Goal: Information Seeking & Learning: Find specific fact

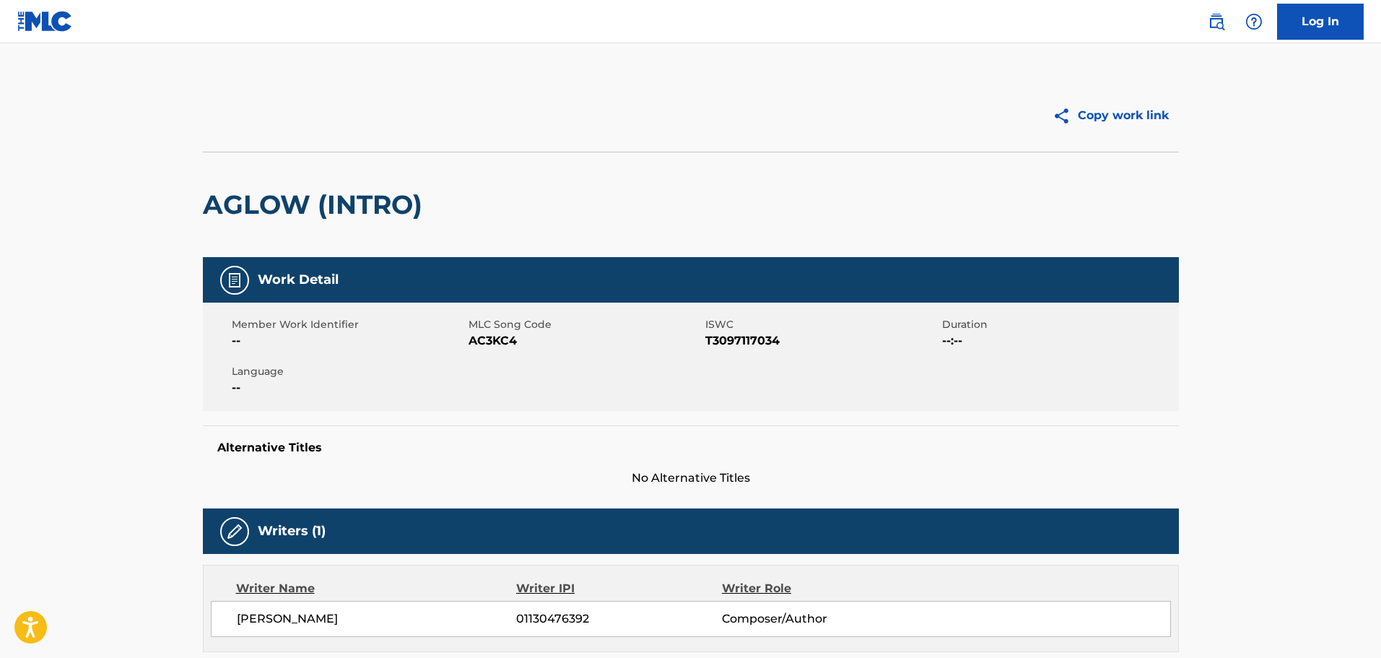
click at [1219, 19] on img at bounding box center [1216, 21] width 17 height 17
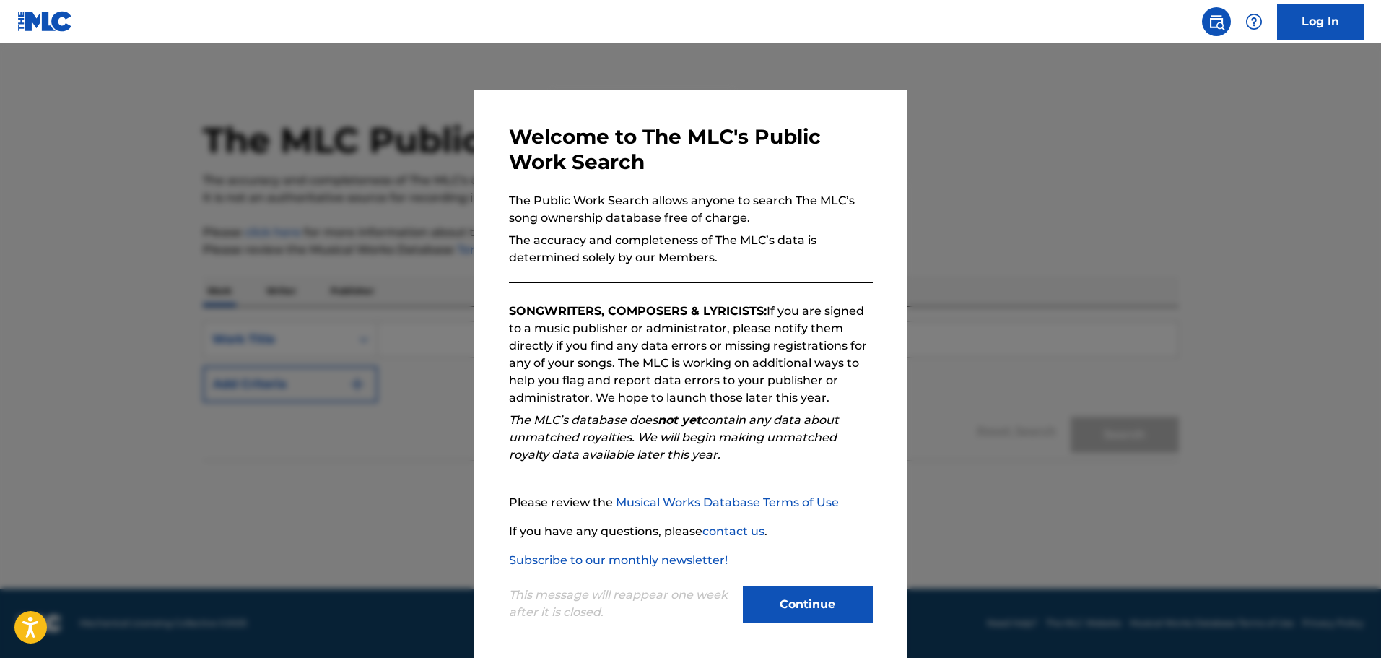
click at [781, 610] on button "Continue" at bounding box center [808, 604] width 130 height 36
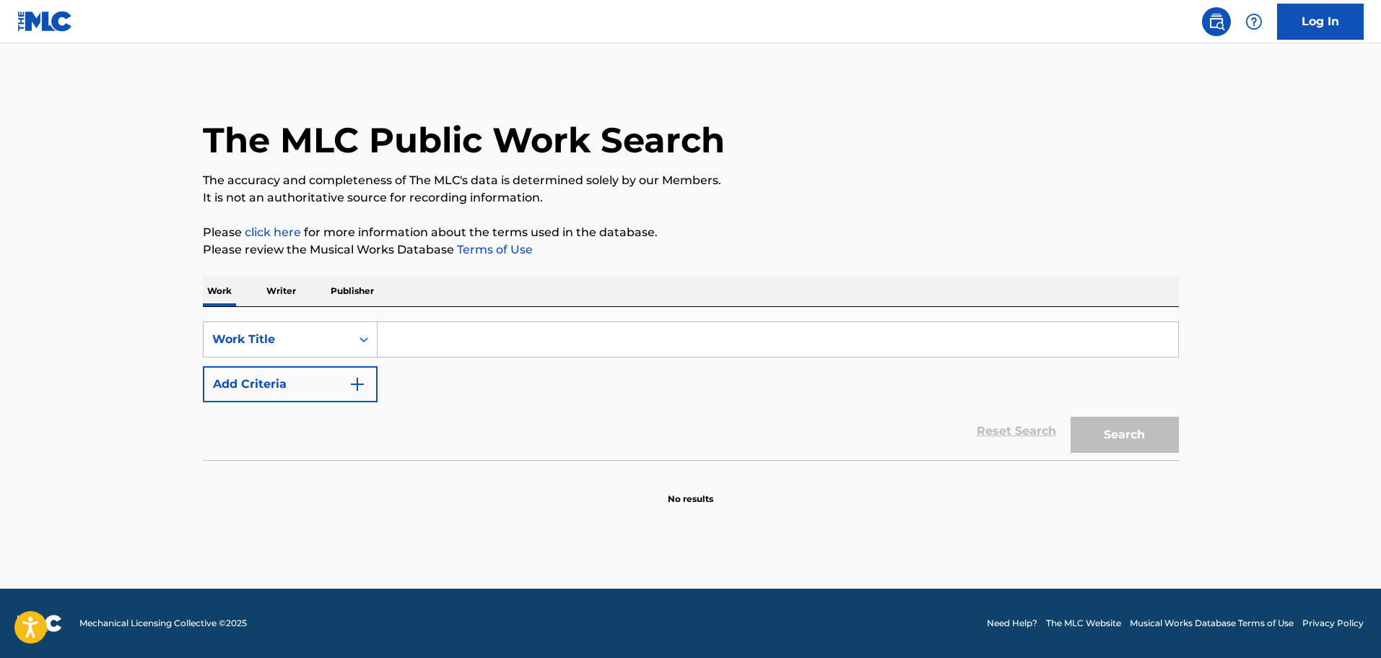
drag, startPoint x: 541, startPoint y: 341, endPoint x: 536, endPoint y: 349, distance: 9.2
click at [541, 341] on input "Search Form" at bounding box center [777, 339] width 800 height 35
click at [565, 354] on input "Search Form" at bounding box center [777, 339] width 800 height 35
paste input "[PERSON_NAME]"
type input "[PERSON_NAME]"
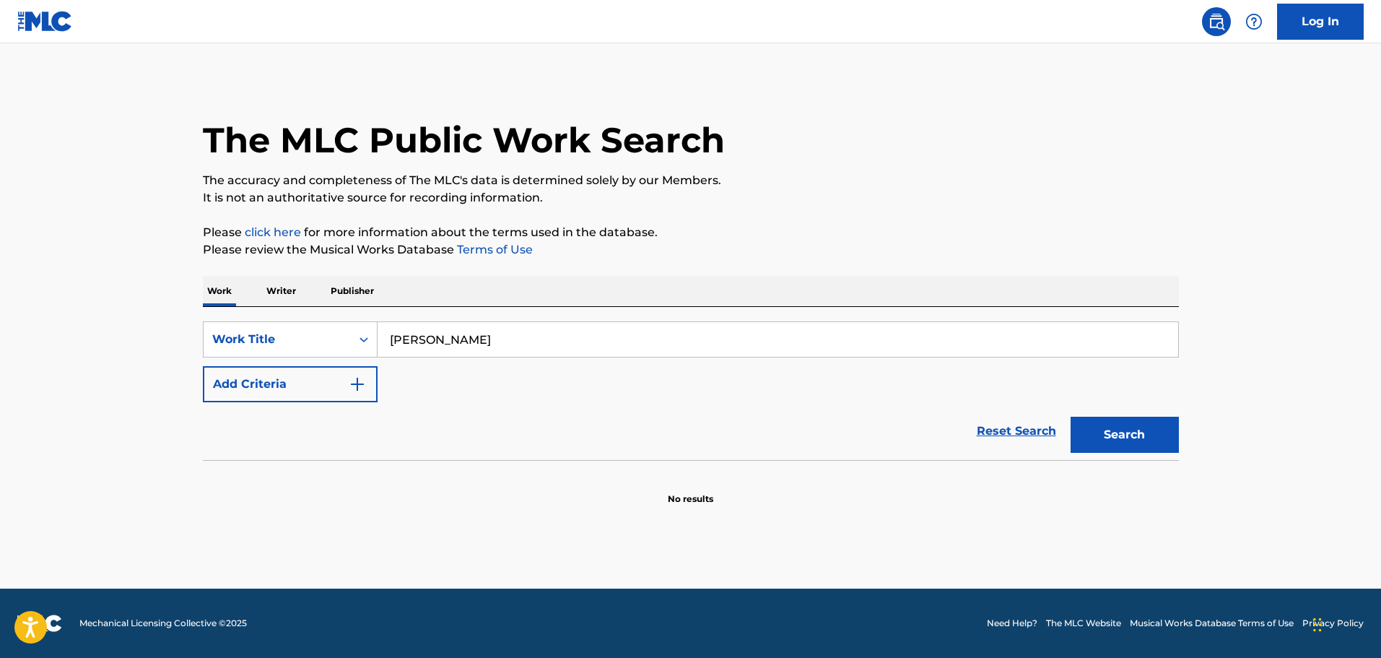
click at [363, 376] on img "Search Form" at bounding box center [357, 383] width 17 height 17
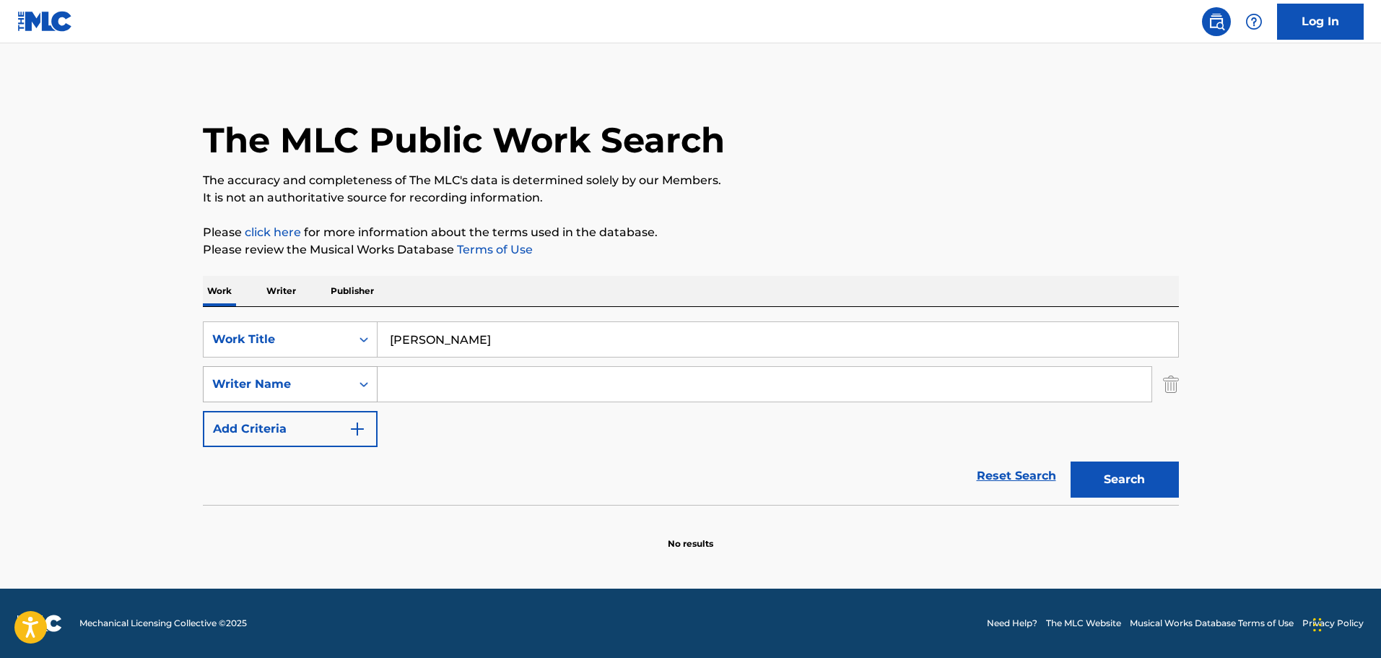
click at [356, 389] on div "Search Form" at bounding box center [364, 384] width 26 height 26
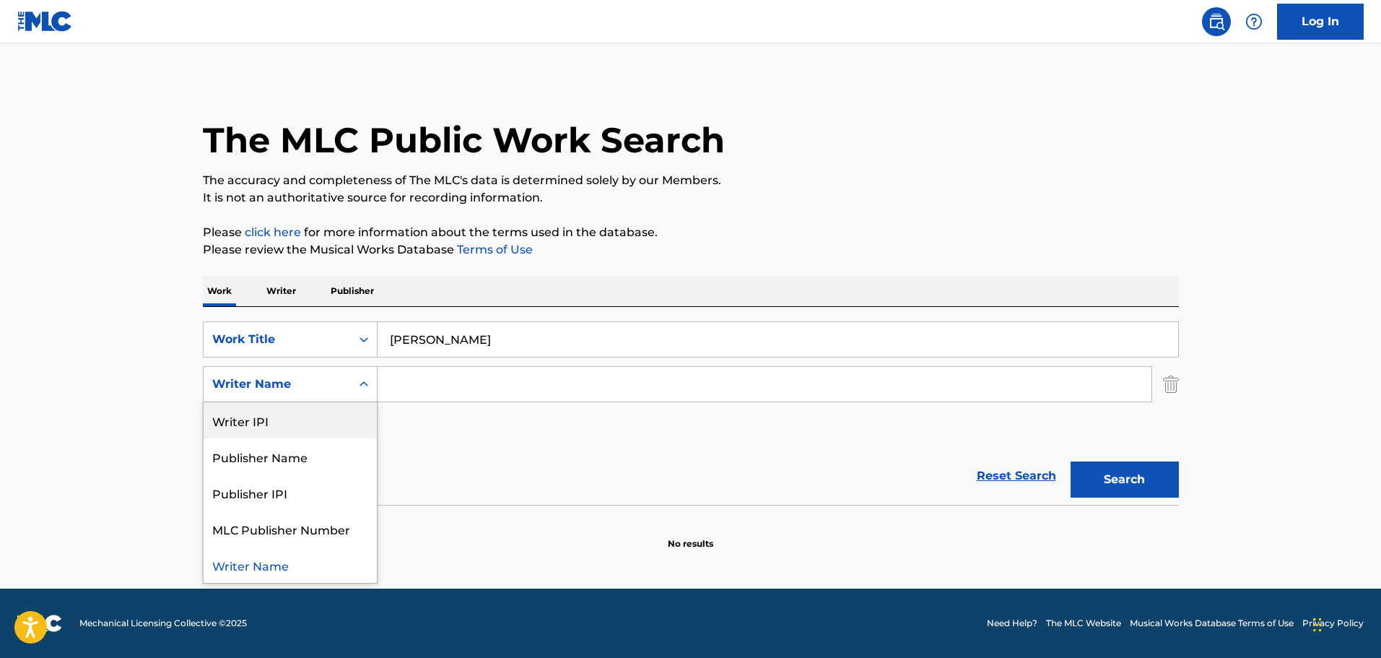
click at [344, 412] on div "Writer IPI" at bounding box center [290, 420] width 173 height 36
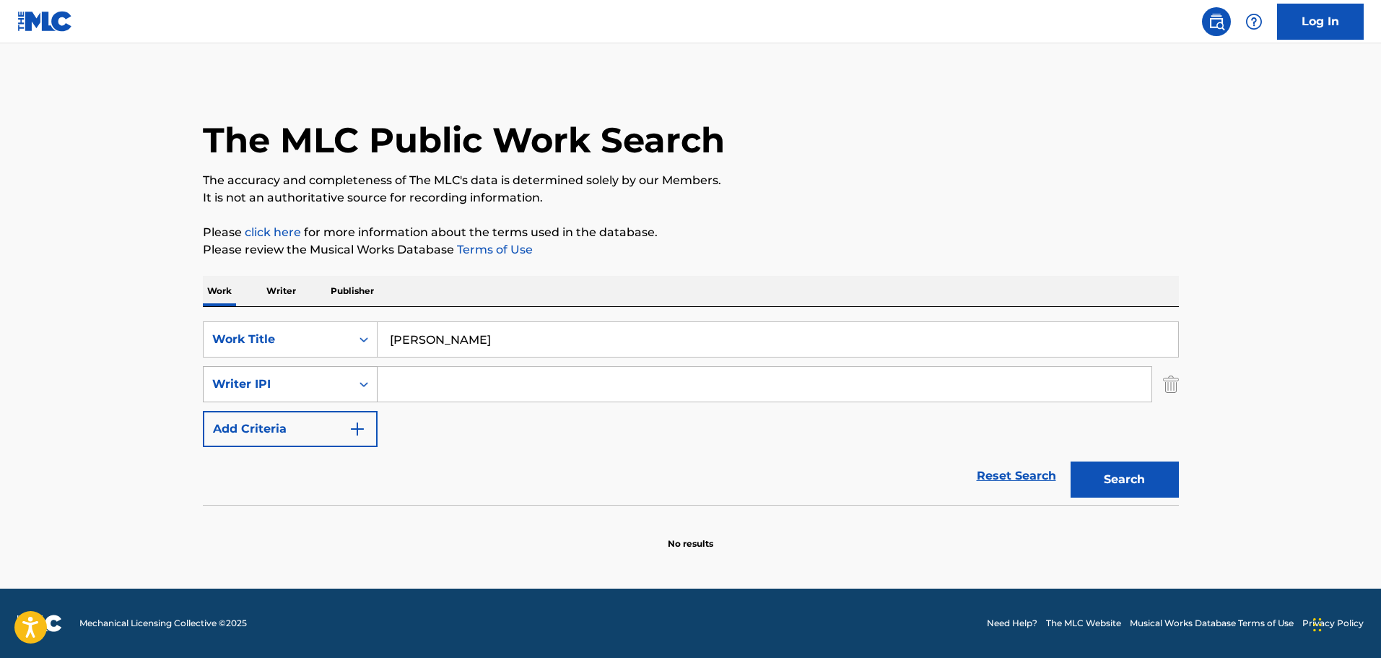
click at [369, 390] on icon "Search Form" at bounding box center [364, 384] width 14 height 14
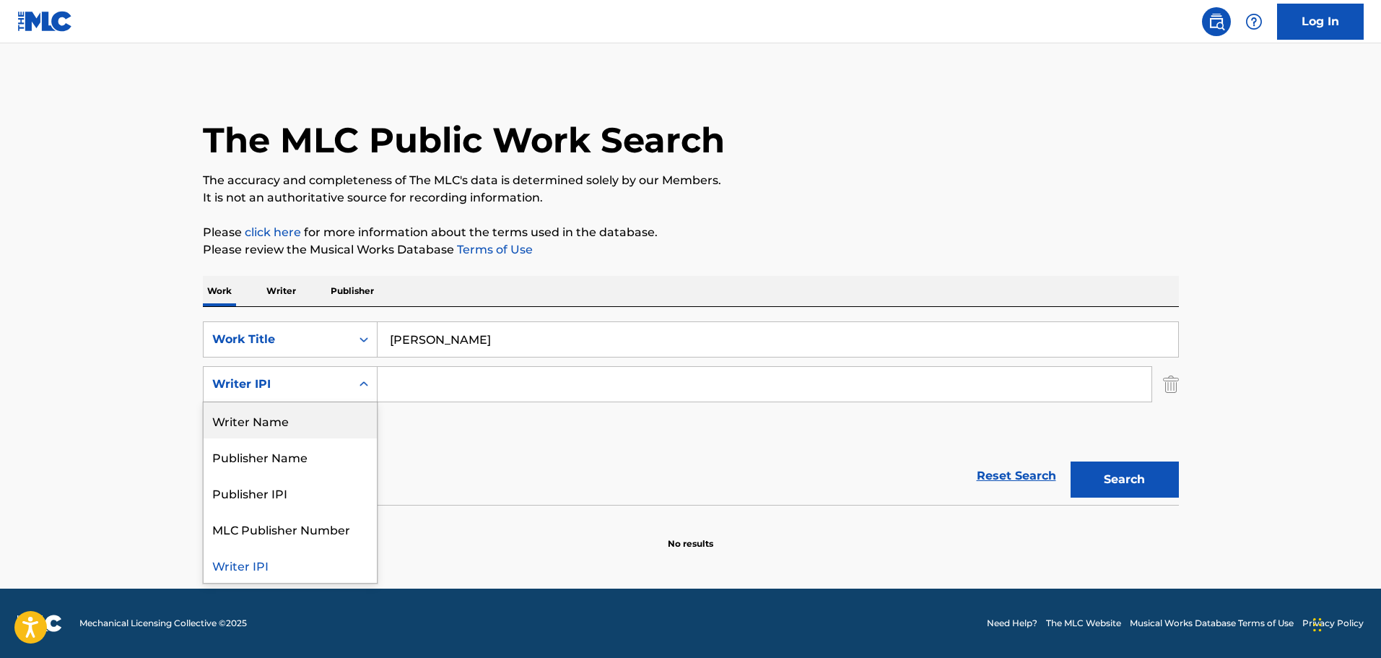
click at [293, 432] on div "Writer Name" at bounding box center [290, 420] width 173 height 36
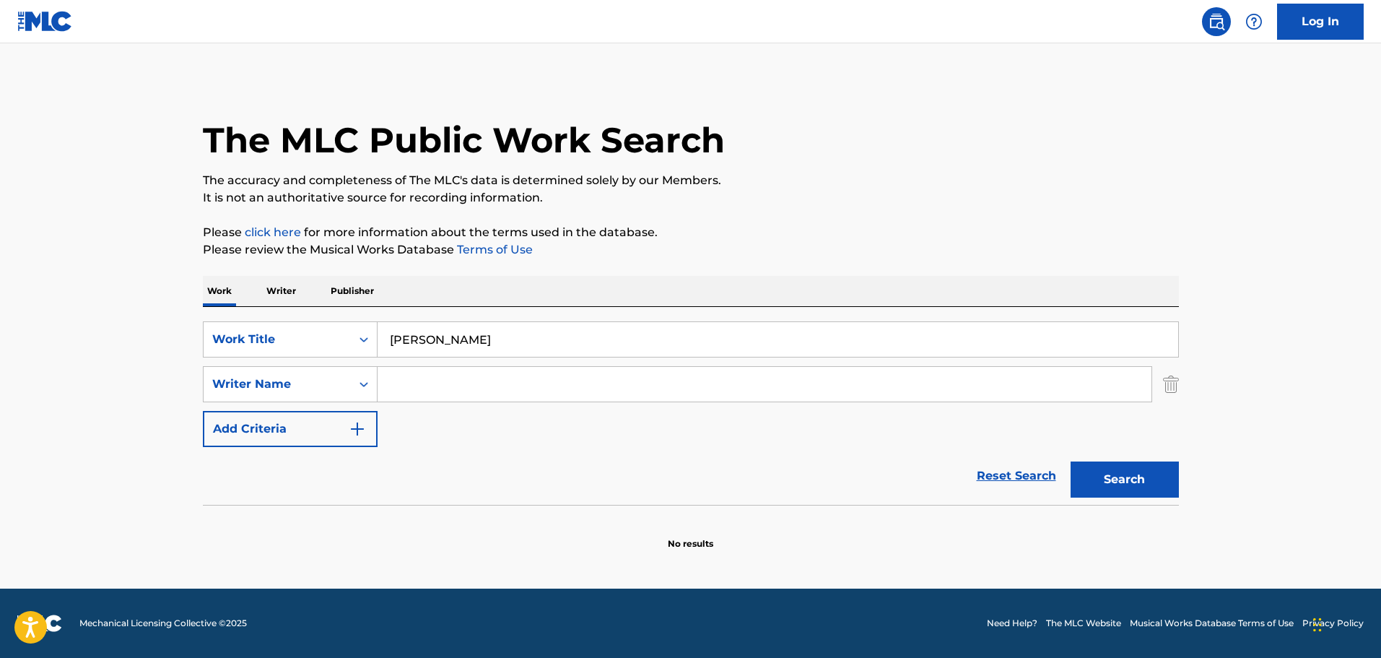
click at [421, 390] on input "Search Form" at bounding box center [764, 384] width 774 height 35
paste input "[PERSON_NAME]"
type input "[PERSON_NAME]"
click at [1163, 476] on button "Search" at bounding box center [1124, 479] width 108 height 36
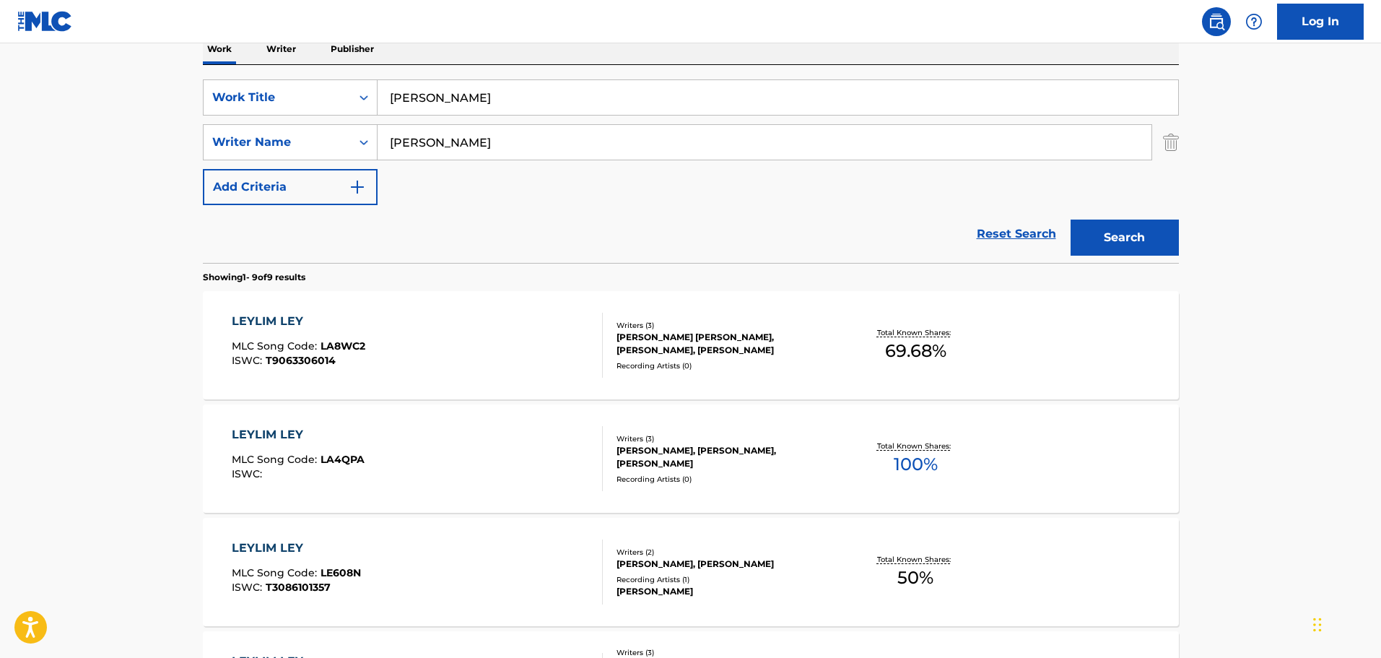
scroll to position [289, 0]
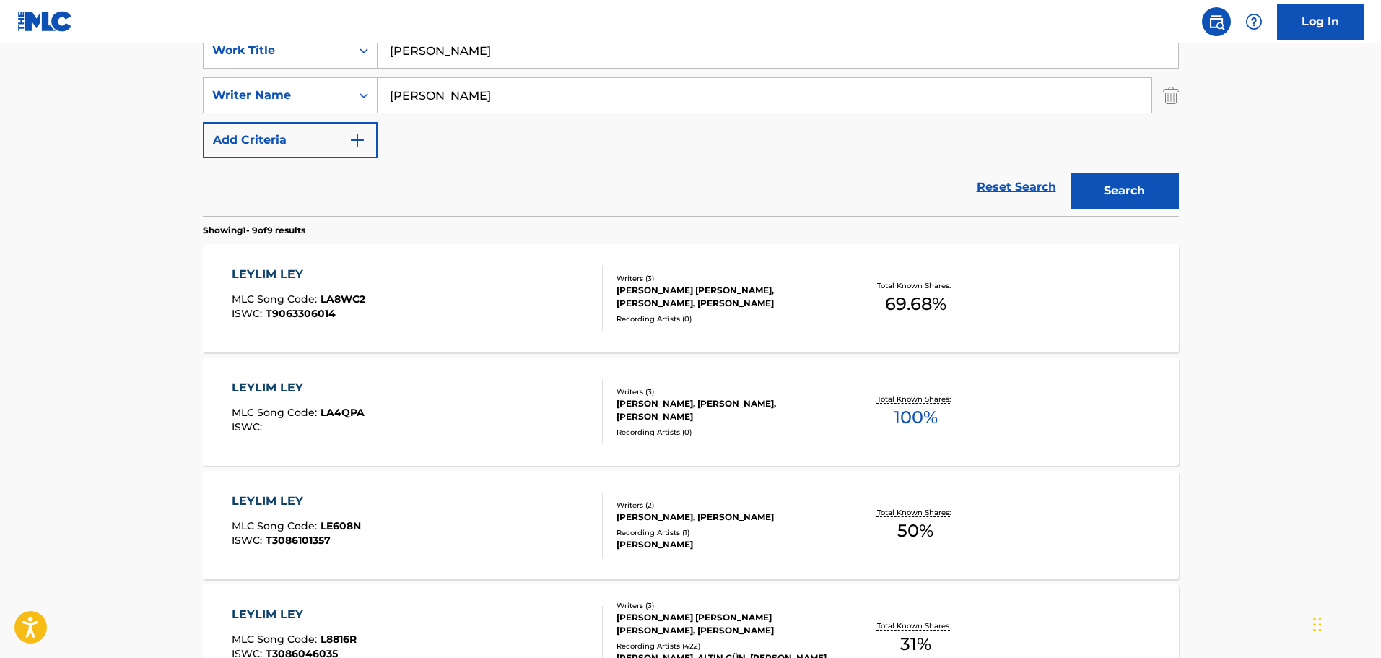
click at [743, 301] on div "[PERSON_NAME] [PERSON_NAME], [PERSON_NAME], [PERSON_NAME]" at bounding box center [725, 297] width 218 height 26
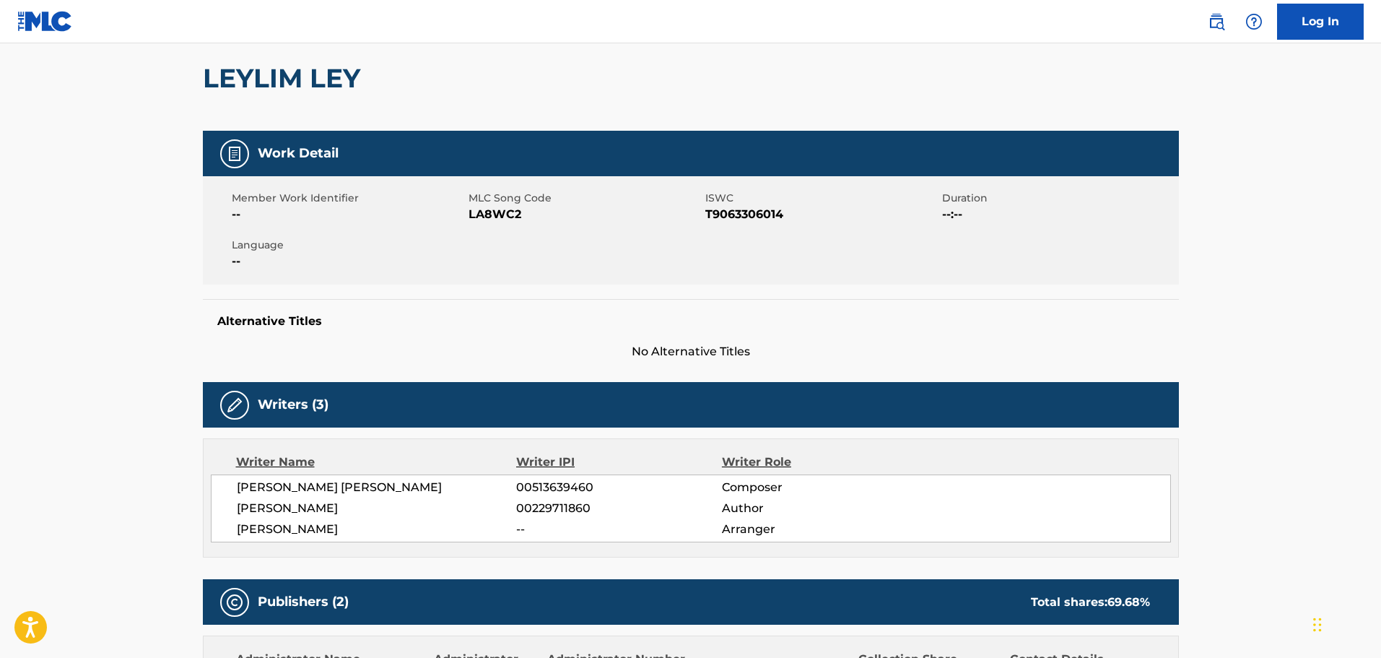
scroll to position [72, 0]
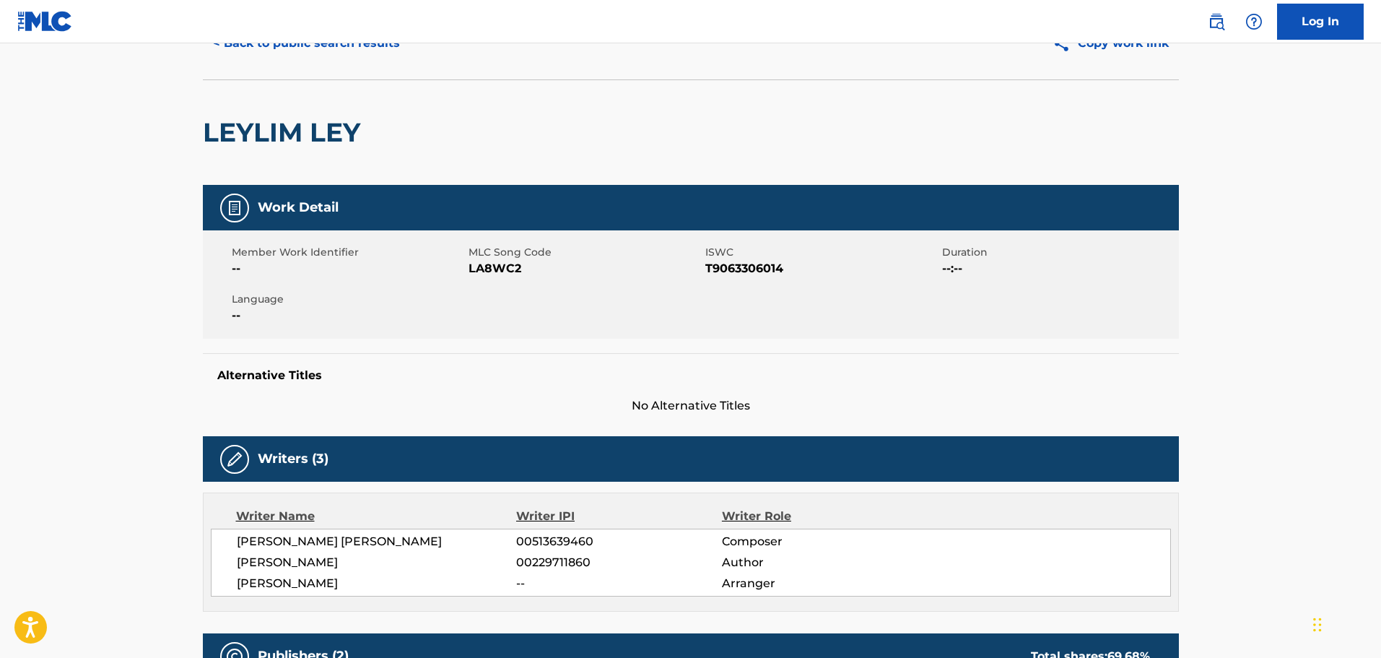
scroll to position [289, 0]
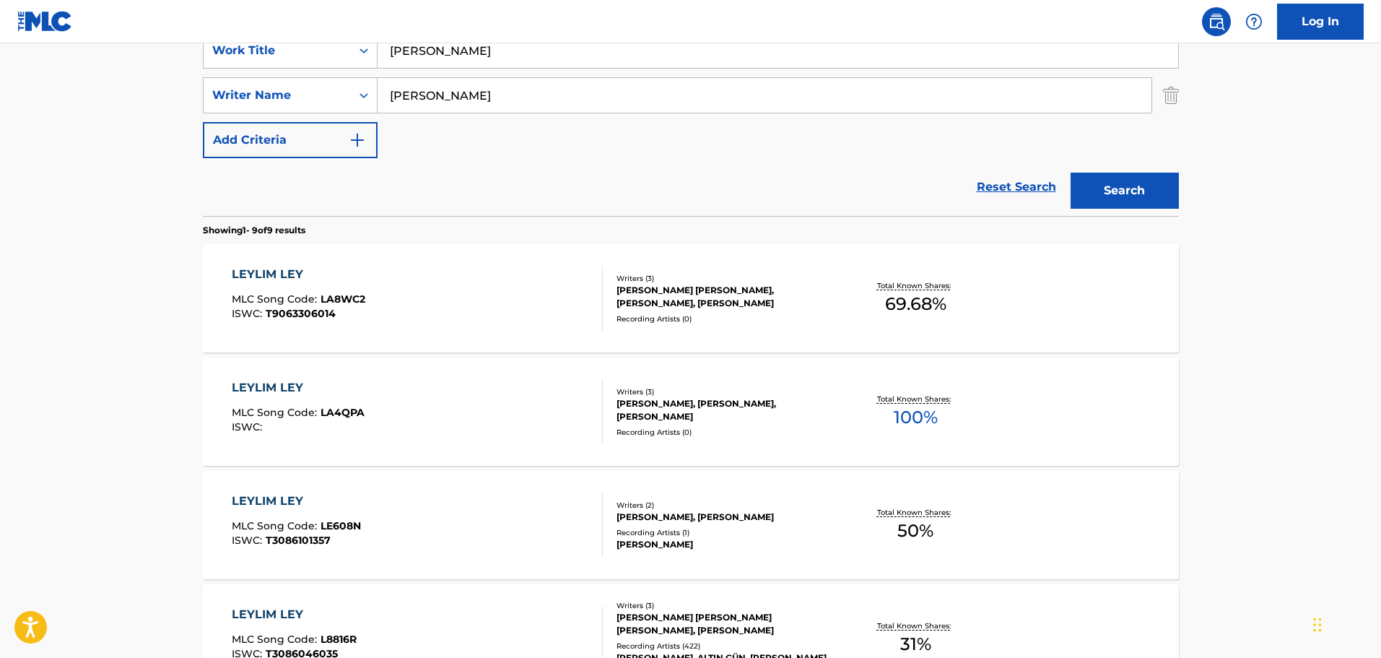
click at [669, 383] on div "LEYLIM LEY MLC Song Code : LA4QPA ISWC : Writers ( 3 ) [PERSON_NAME], [PERSON_N…" at bounding box center [691, 411] width 976 height 108
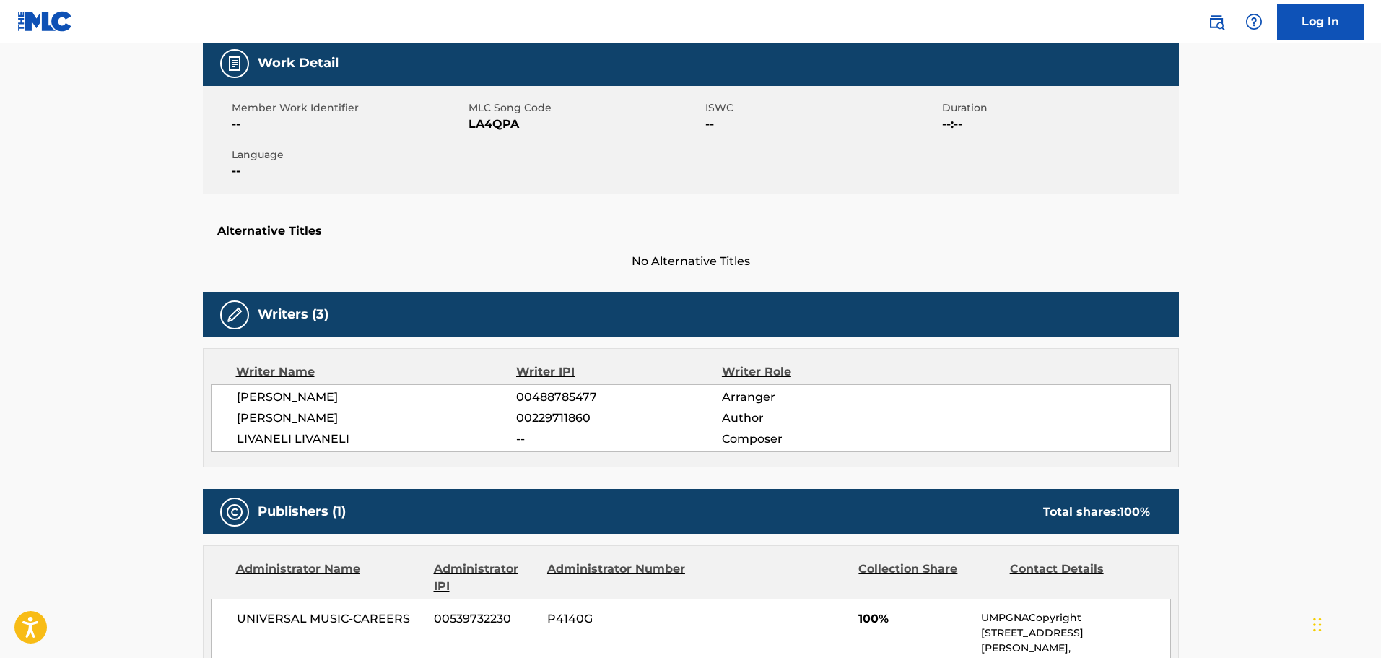
scroll to position [289, 0]
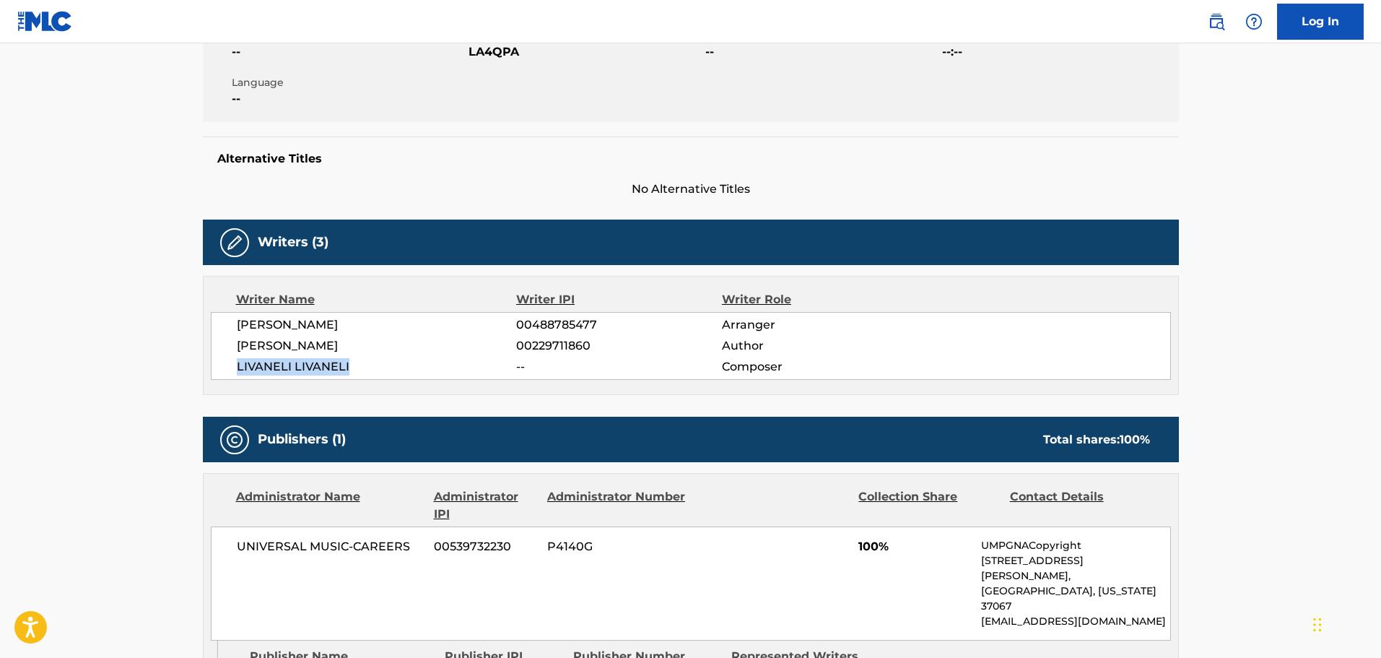
drag, startPoint x: 364, startPoint y: 368, endPoint x: 234, endPoint y: 366, distance: 129.9
click at [234, 366] on div "[PERSON_NAME] 00488785477 Arranger [PERSON_NAME] 00229711860 Author [PERSON_NAM…" at bounding box center [691, 346] width 960 height 68
click at [387, 399] on div "Work Detail Member Work Identifier -- MLC Song Code LA4QPA ISWC -- Duration --:…" at bounding box center [691, 416] width 976 height 896
drag, startPoint x: 433, startPoint y: 326, endPoint x: 239, endPoint y: 319, distance: 194.3
click at [239, 319] on span "[PERSON_NAME]" at bounding box center [377, 324] width 280 height 17
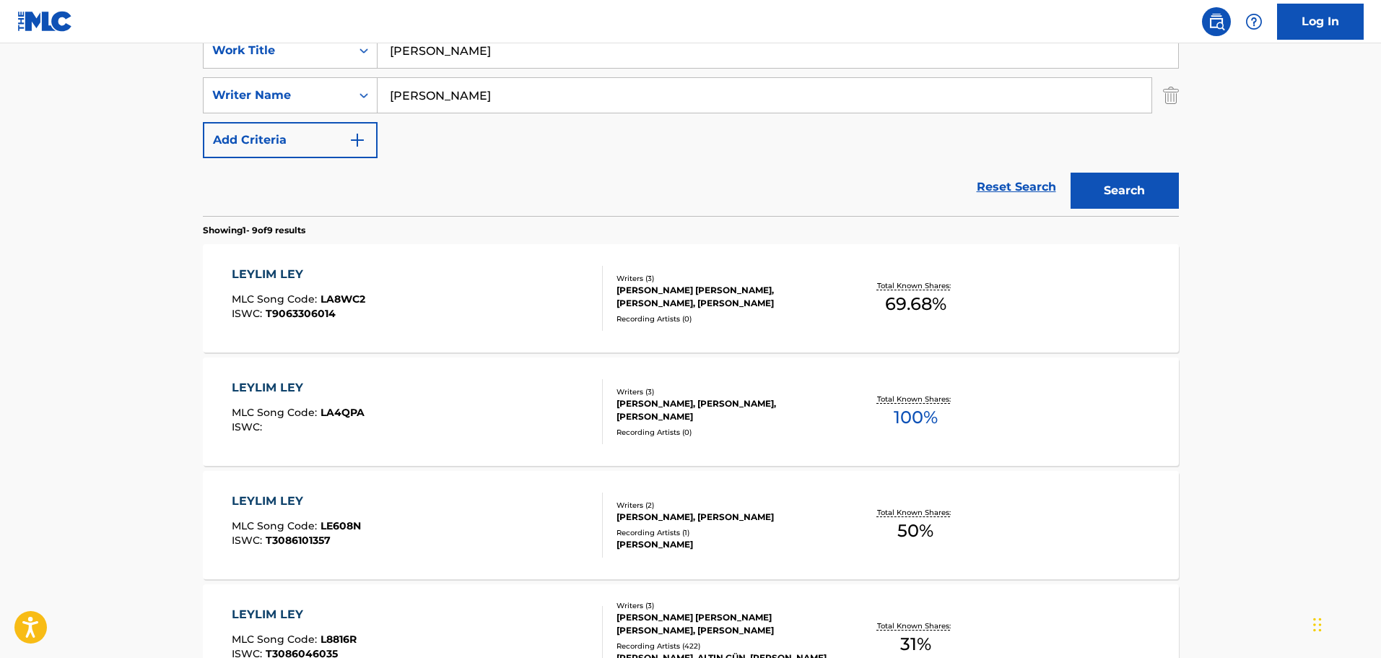
click at [489, 413] on div "LEYLIM LEY MLC Song Code : LA4QPA ISWC :" at bounding box center [417, 411] width 371 height 65
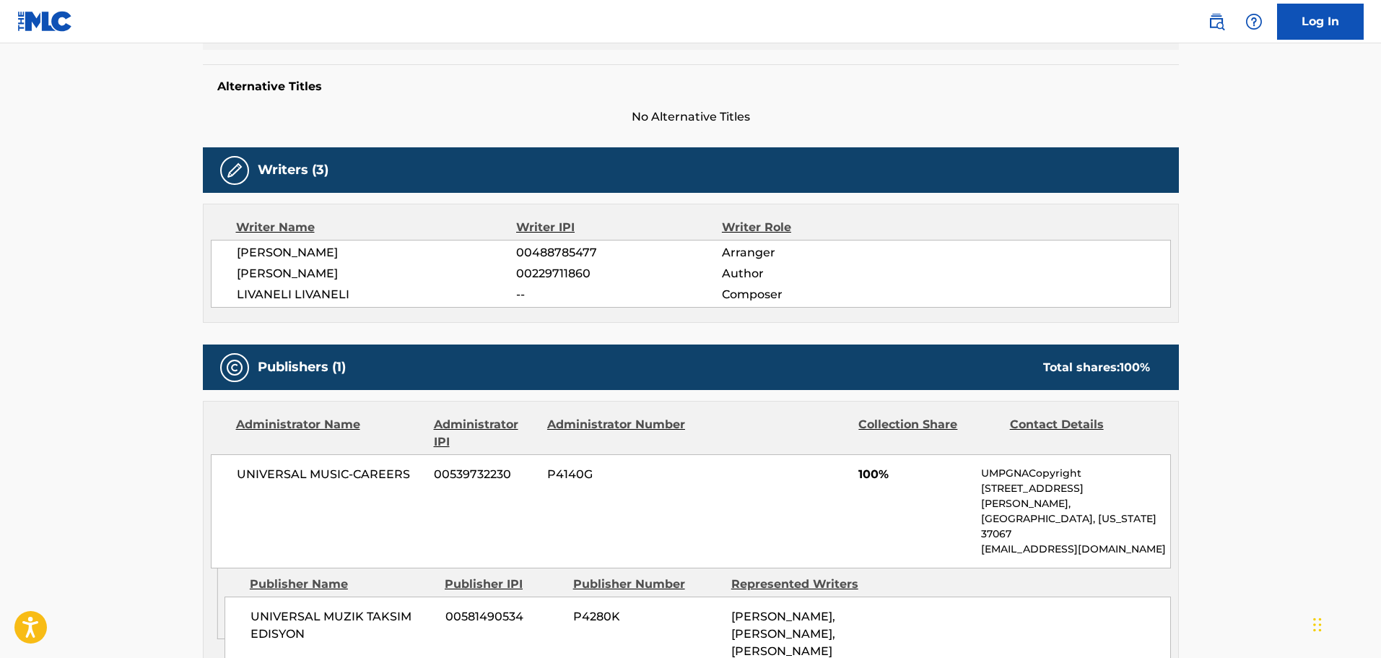
scroll to position [217, 0]
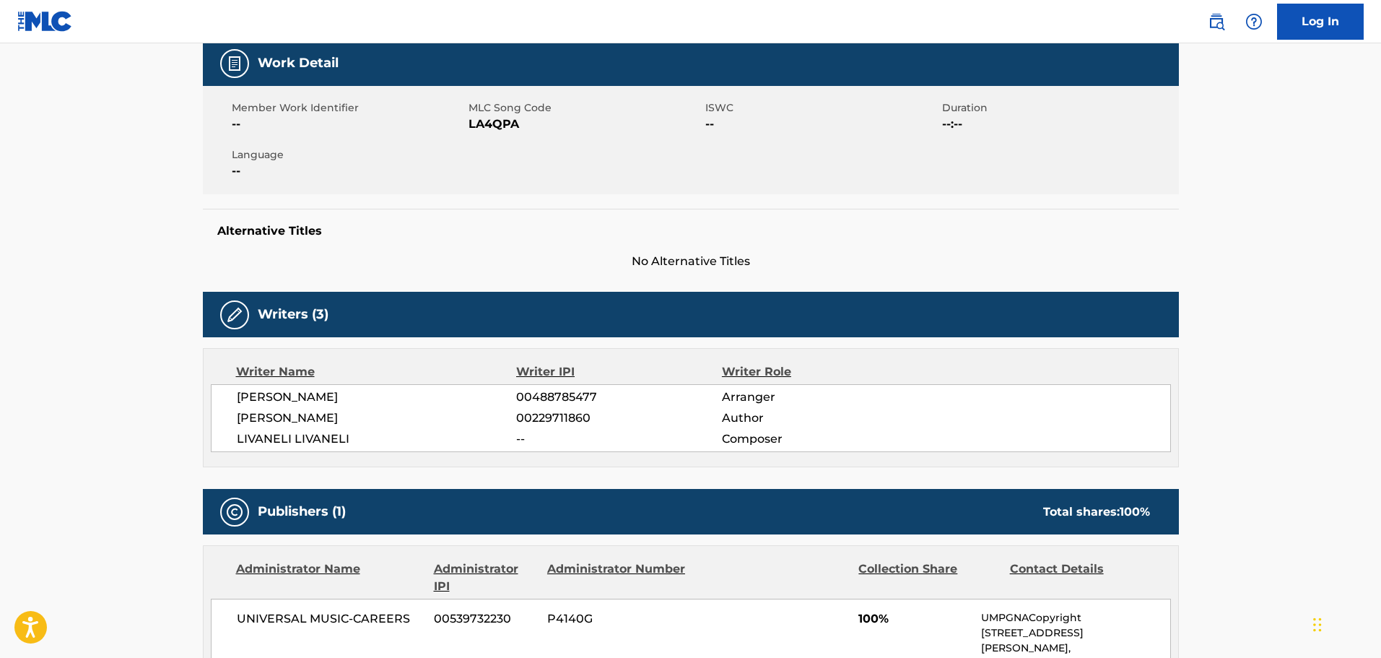
scroll to position [289, 0]
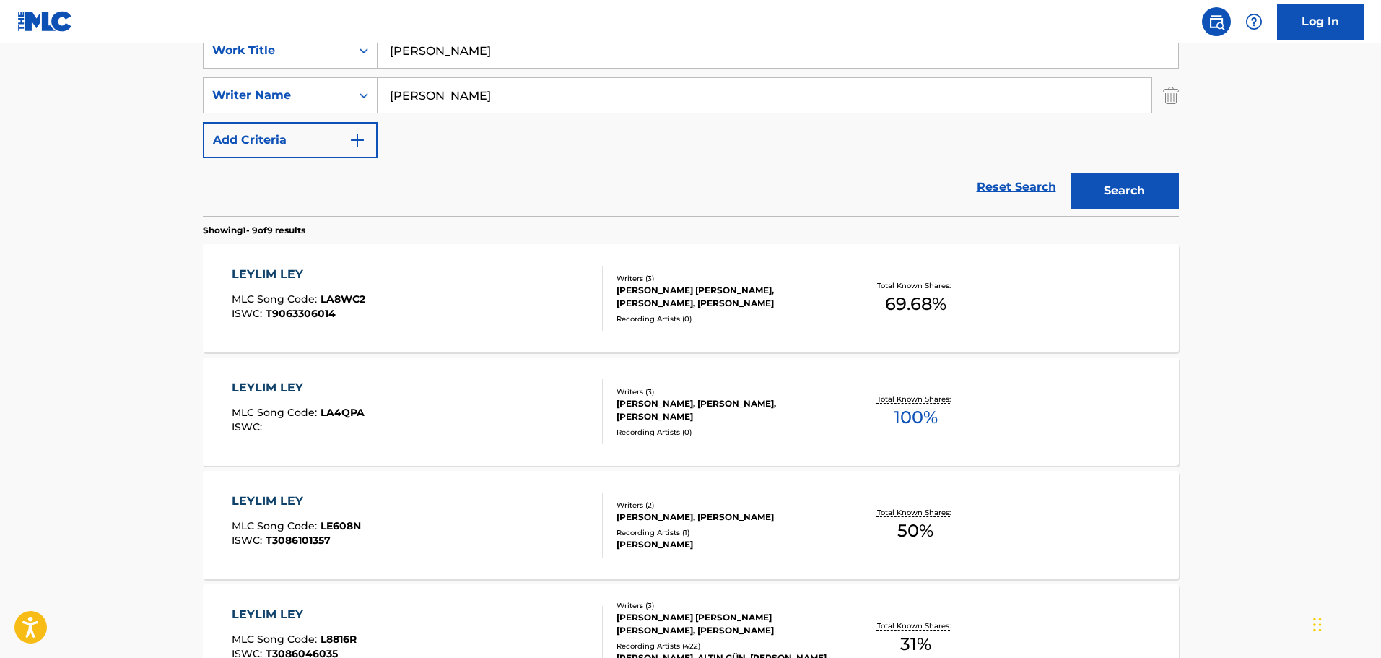
click at [448, 409] on div "LEYLIM LEY MLC Song Code : LA4QPA ISWC :" at bounding box center [417, 411] width 371 height 65
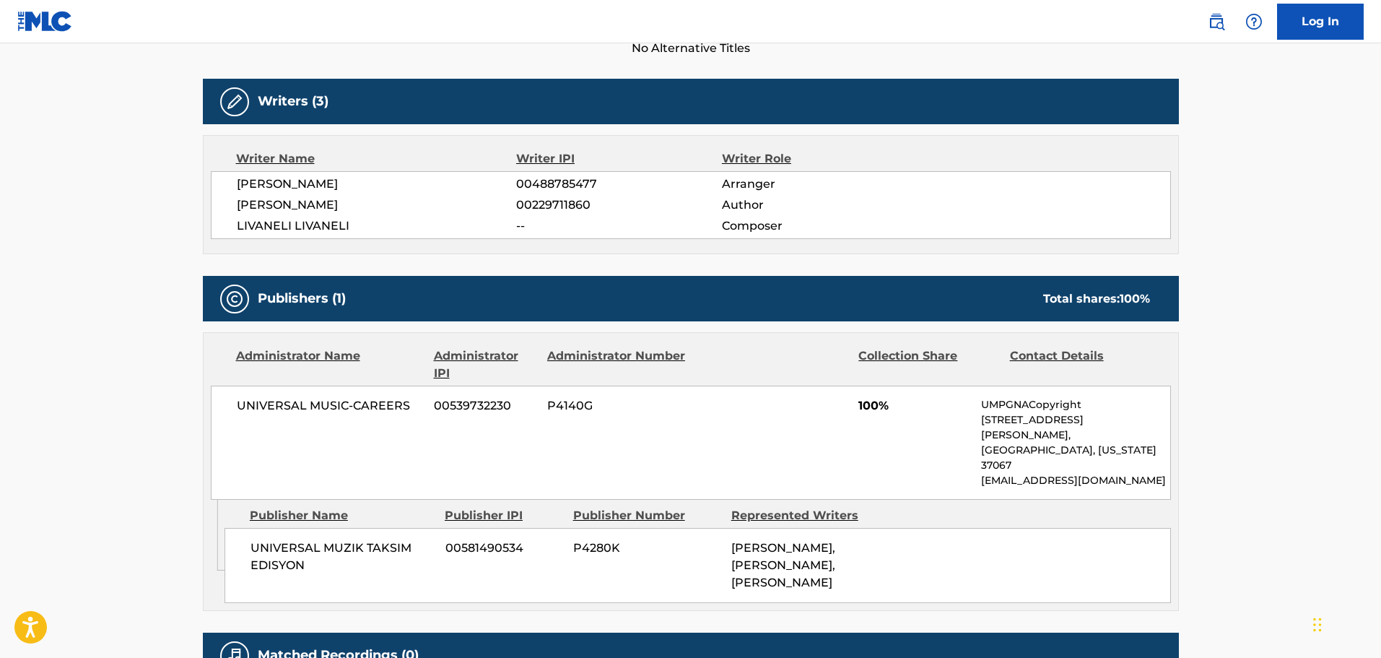
scroll to position [357, 0]
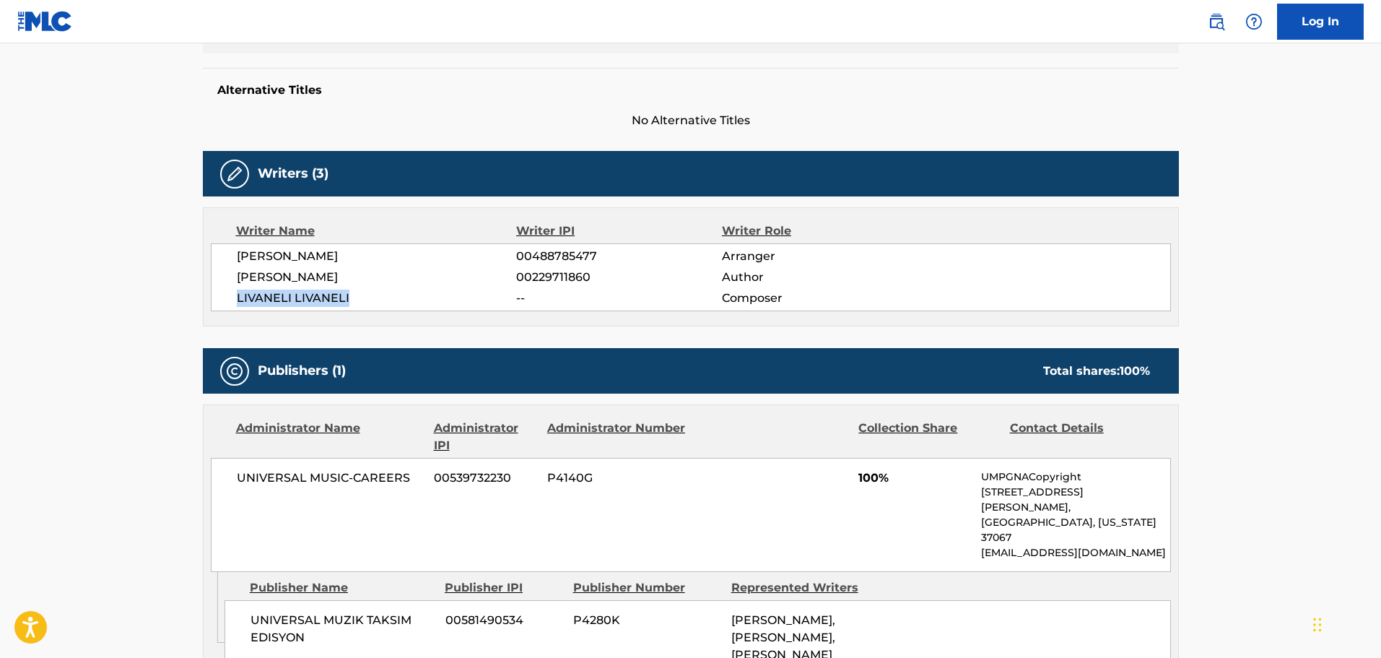
drag, startPoint x: 369, startPoint y: 294, endPoint x: 244, endPoint y: 302, distance: 125.1
click at [234, 300] on div "[PERSON_NAME] 00488785477 Arranger [PERSON_NAME] 00229711860 Author [PERSON_NAM…" at bounding box center [691, 277] width 960 height 68
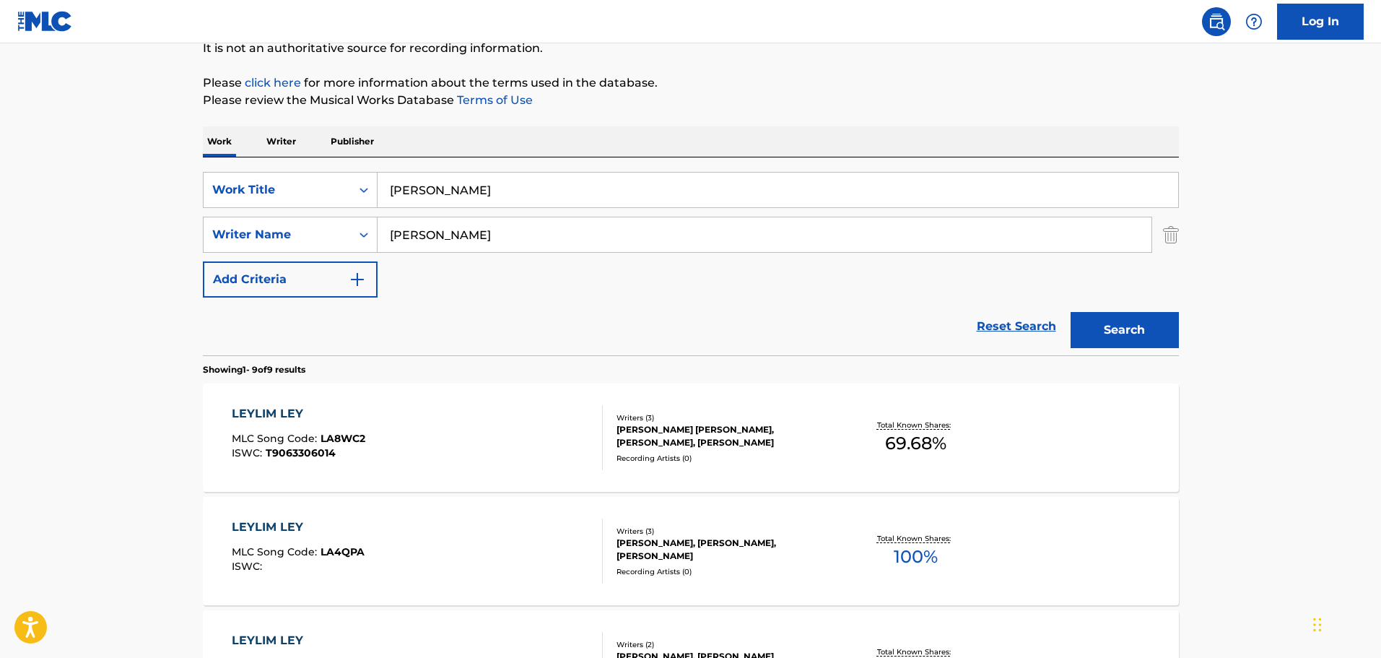
scroll to position [144, 0]
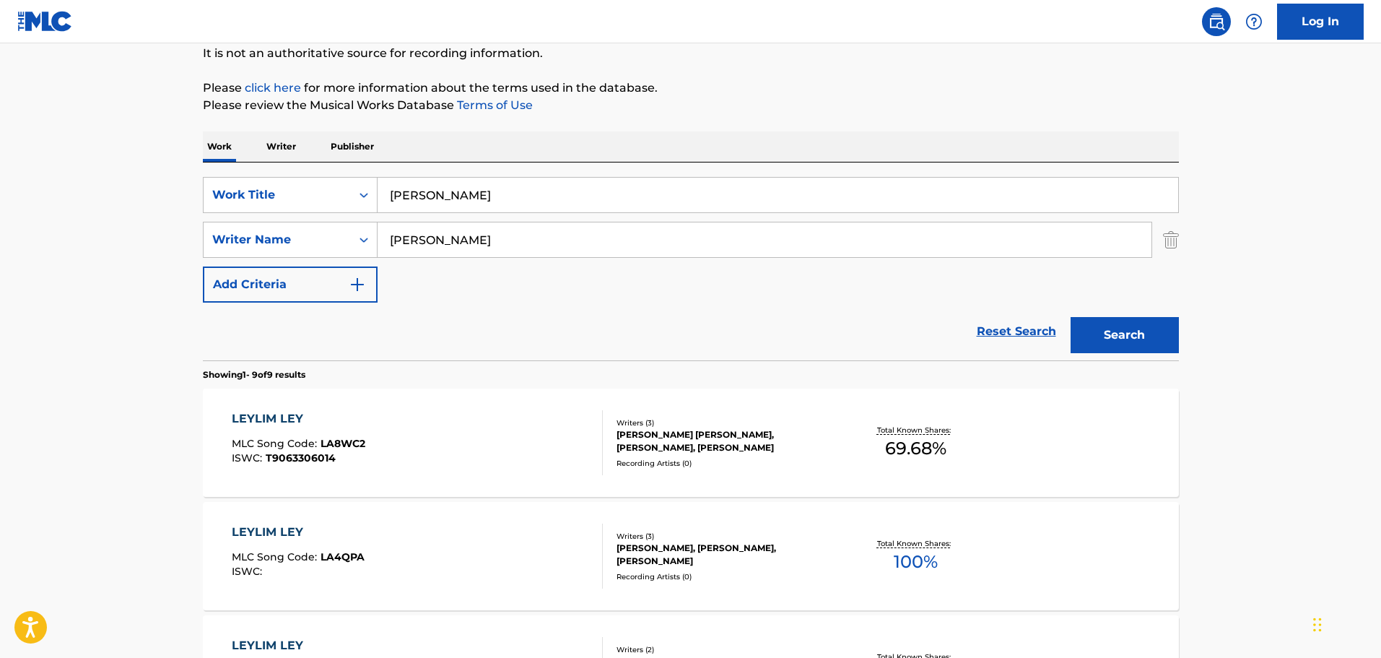
click at [524, 240] on input "[PERSON_NAME]" at bounding box center [764, 239] width 774 height 35
click at [523, 240] on input "[PERSON_NAME]" at bounding box center [764, 239] width 774 height 35
paste input "[PERSON_NAME]"
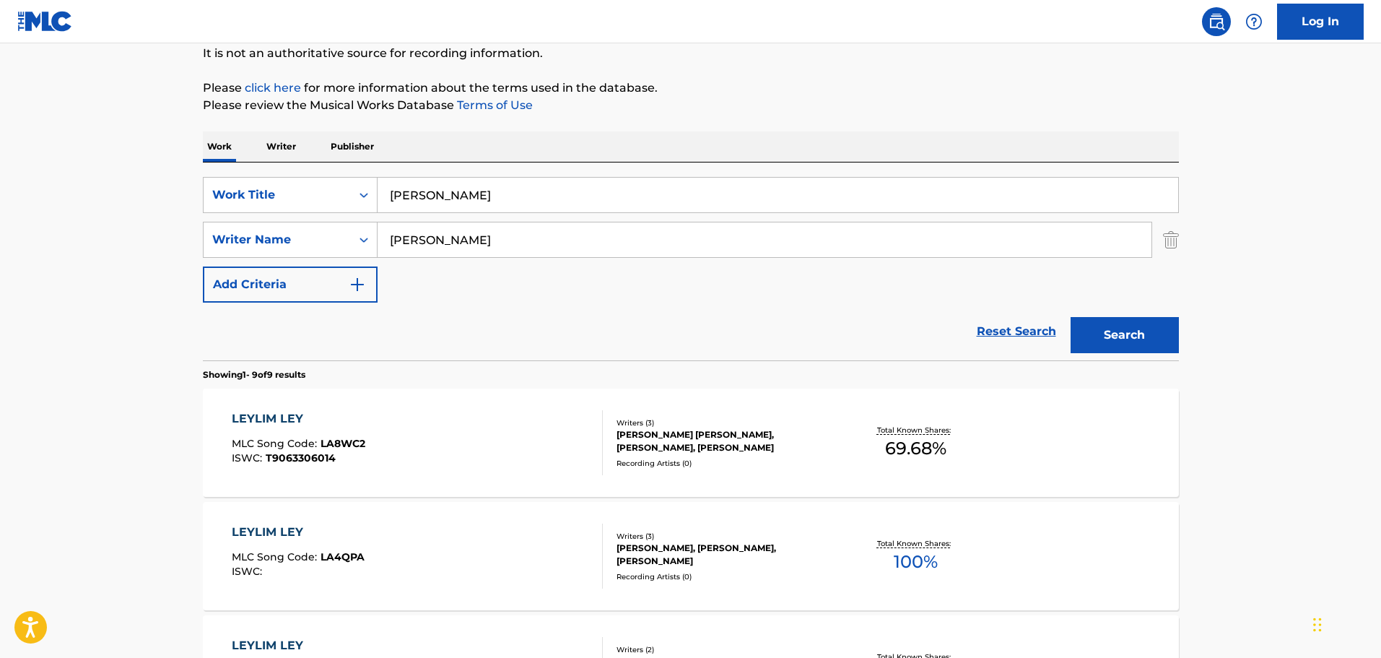
type input "[PERSON_NAME]"
click at [1105, 344] on button "Search" at bounding box center [1124, 335] width 108 height 36
click at [582, 433] on div "LEYLIM LEY MLC Song Code : LA8WC2 ISWC : T9063306014" at bounding box center [417, 442] width 371 height 65
